Goal: Navigation & Orientation: Find specific page/section

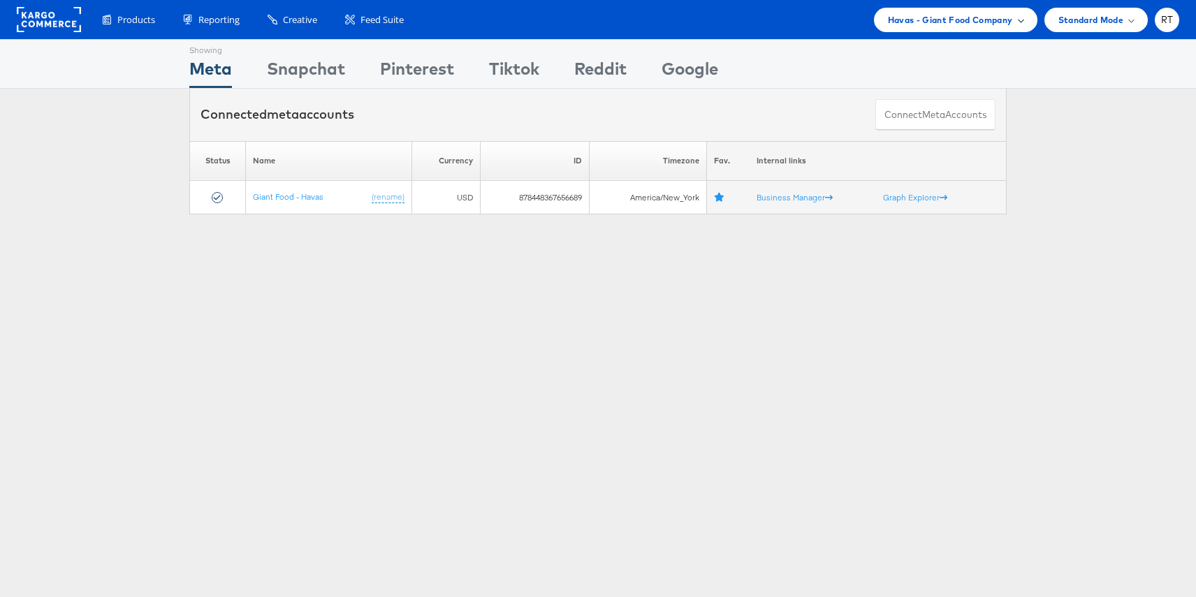
click at [958, 15] on span "Havas - Giant Food Company" at bounding box center [950, 20] width 125 height 15
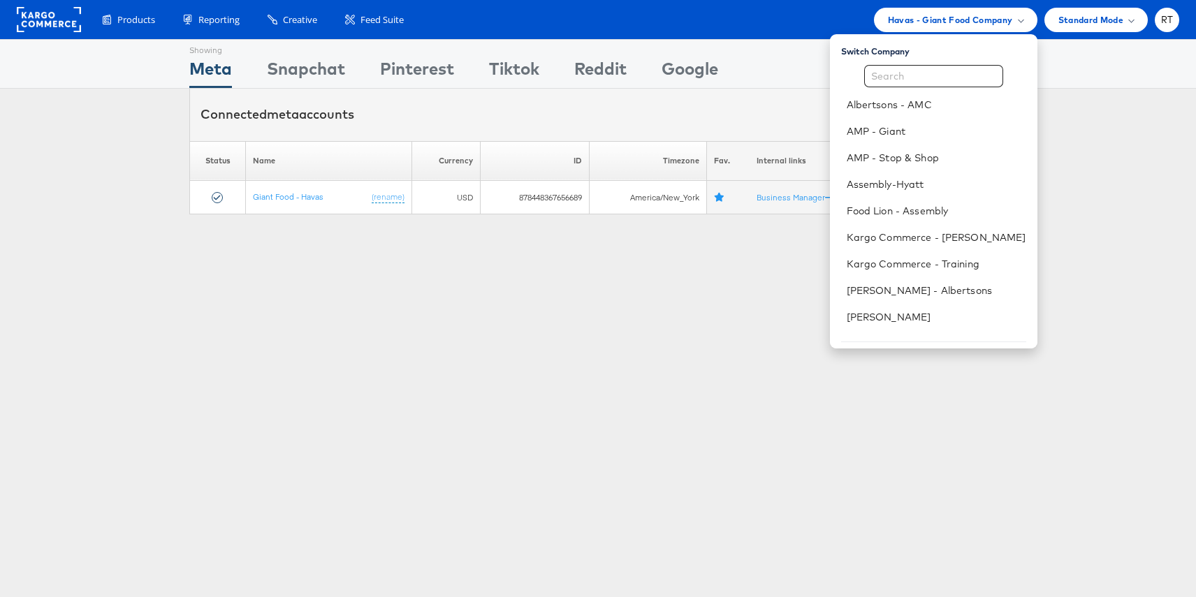
click at [327, 305] on div "Showing Meta Showing Snapchat Showing Pinterest Showing Tiktok Showing Reddit S…" at bounding box center [598, 388] width 1196 height 699
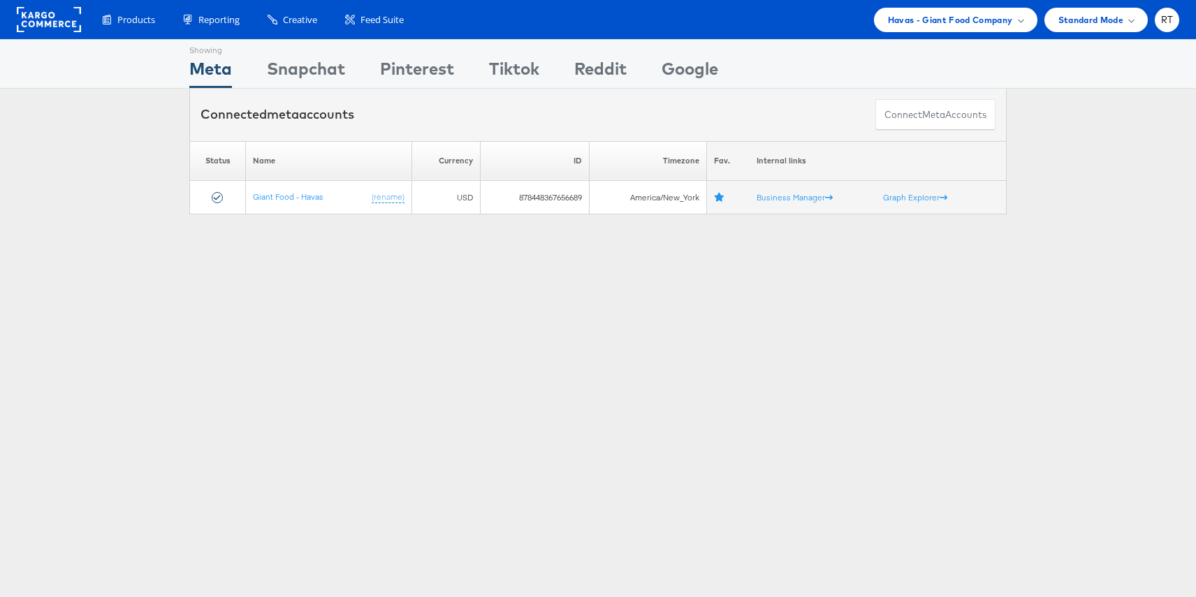
click at [48, 13] on rect at bounding box center [49, 19] width 64 height 25
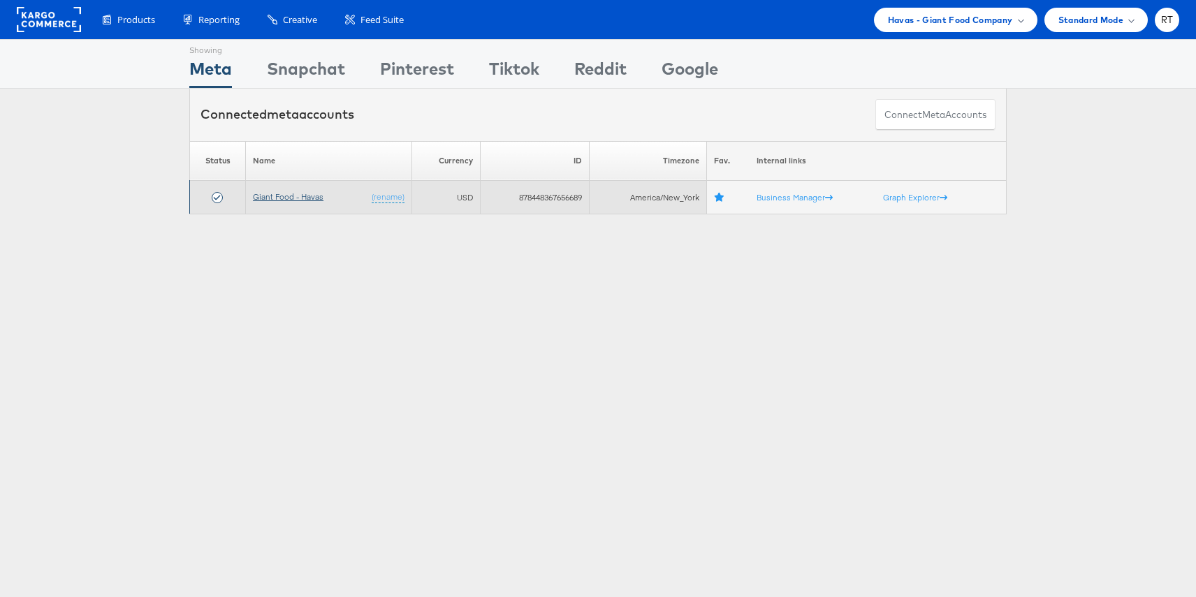
click at [305, 198] on link "Giant Food - Havas" at bounding box center [288, 196] width 71 height 10
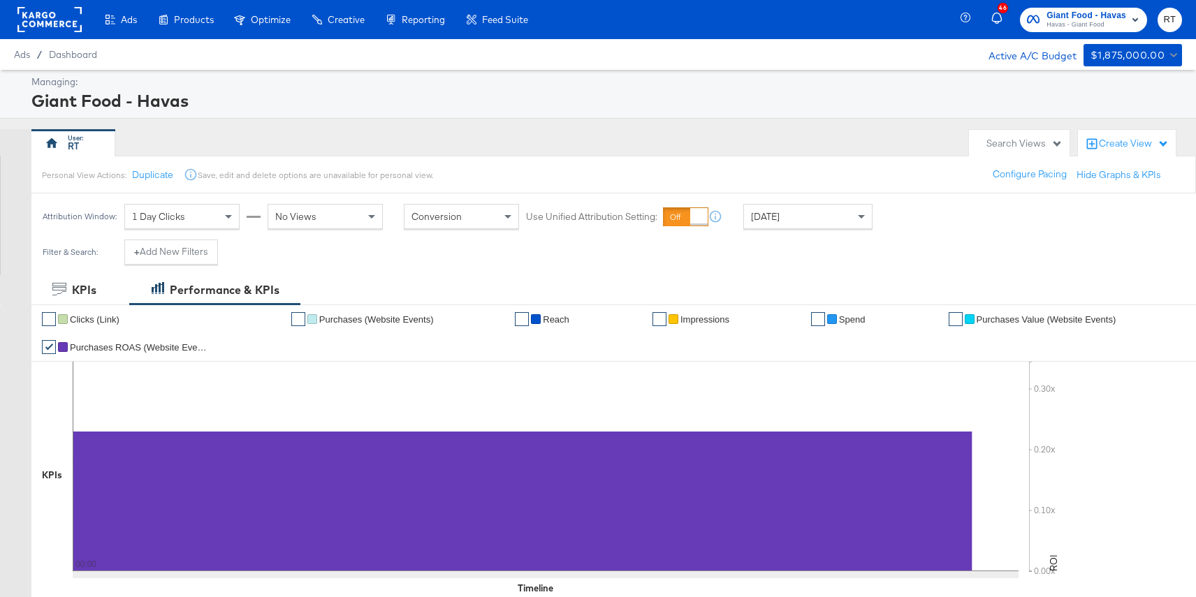
click at [54, 29] on rect at bounding box center [49, 19] width 64 height 25
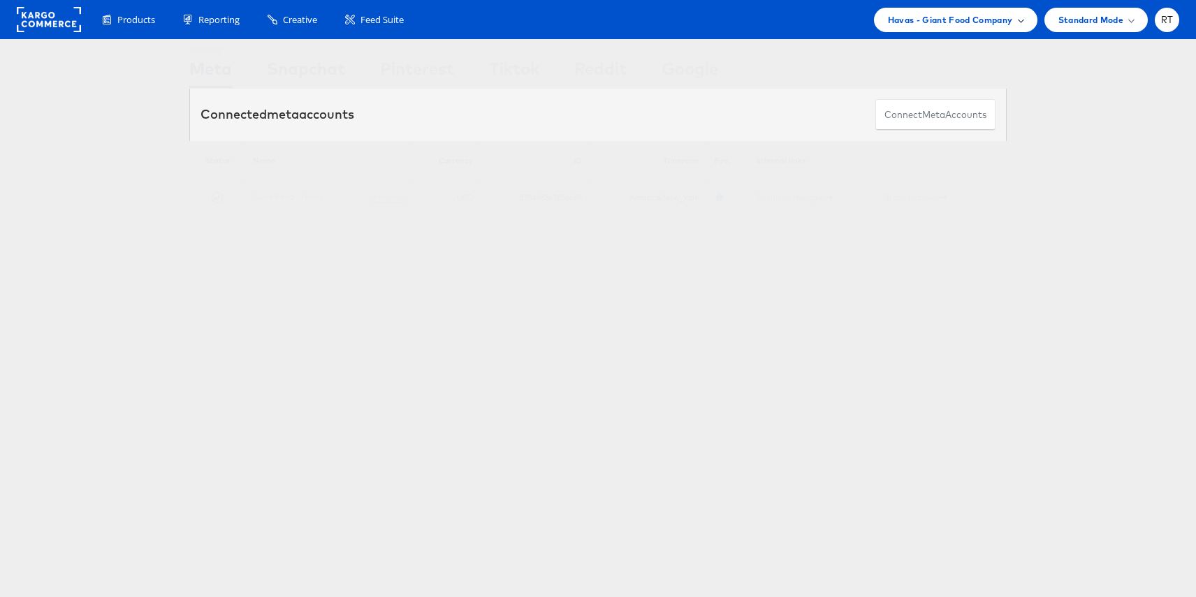
click at [962, 17] on span "Havas - Giant Food Company" at bounding box center [950, 20] width 125 height 15
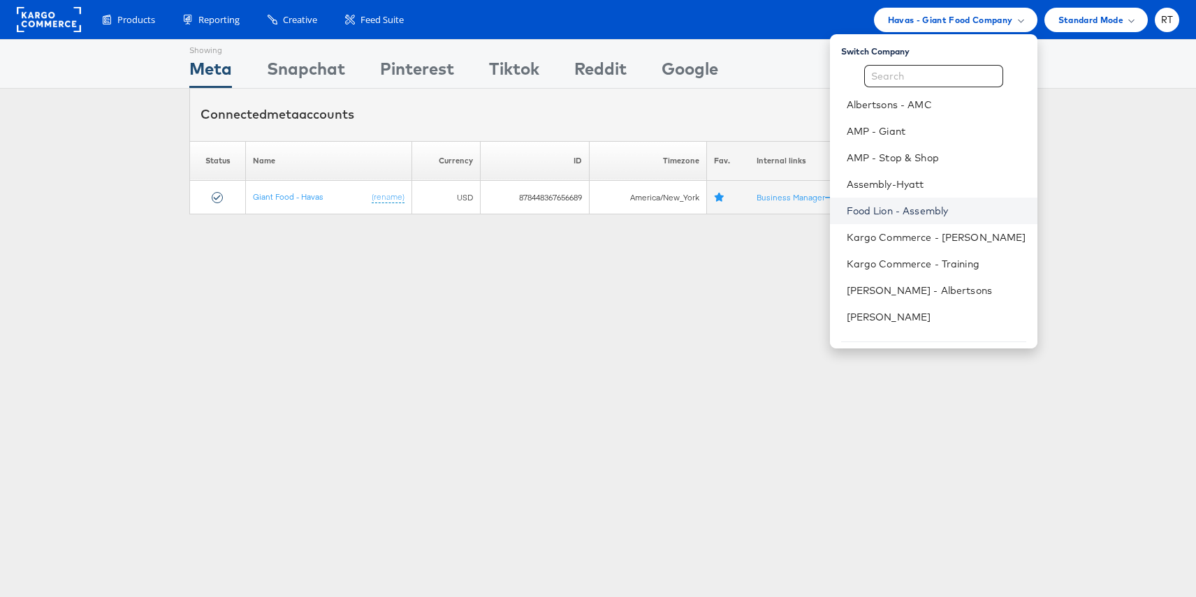
click at [924, 209] on link "Food Lion - Assembly" at bounding box center [937, 211] width 180 height 14
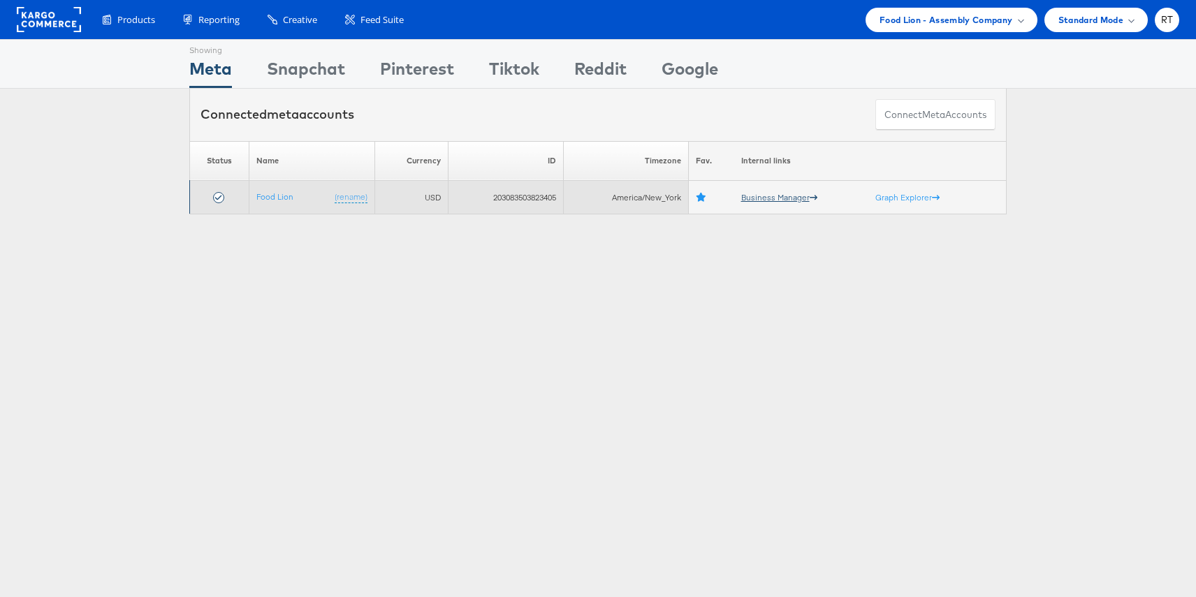
click at [767, 201] on link "Business Manager" at bounding box center [779, 197] width 76 height 10
